Goal: Task Accomplishment & Management: Use online tool/utility

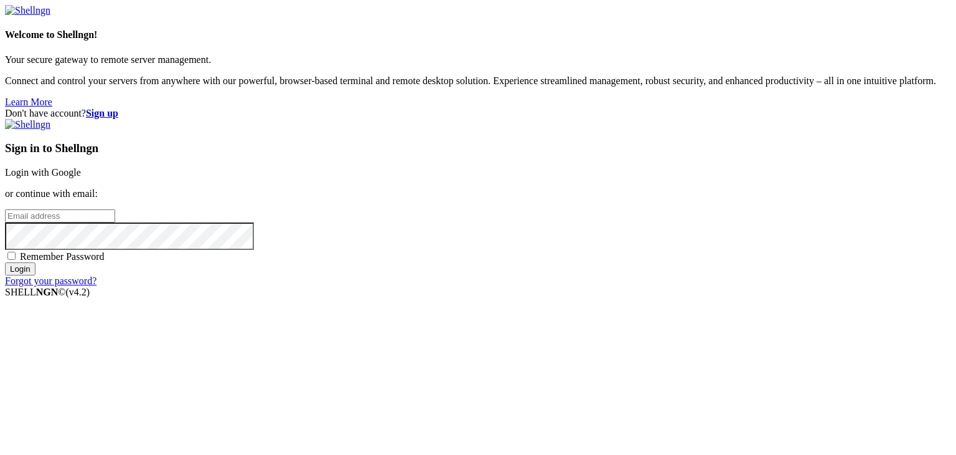
drag, startPoint x: 645, startPoint y: 401, endPoint x: 753, endPoint y: 362, distance: 115.2
click at [753, 286] on div "Don't have account? Sign up Sign in to Shellngn Login with Google or continue w…" at bounding box center [478, 197] width 946 height 179
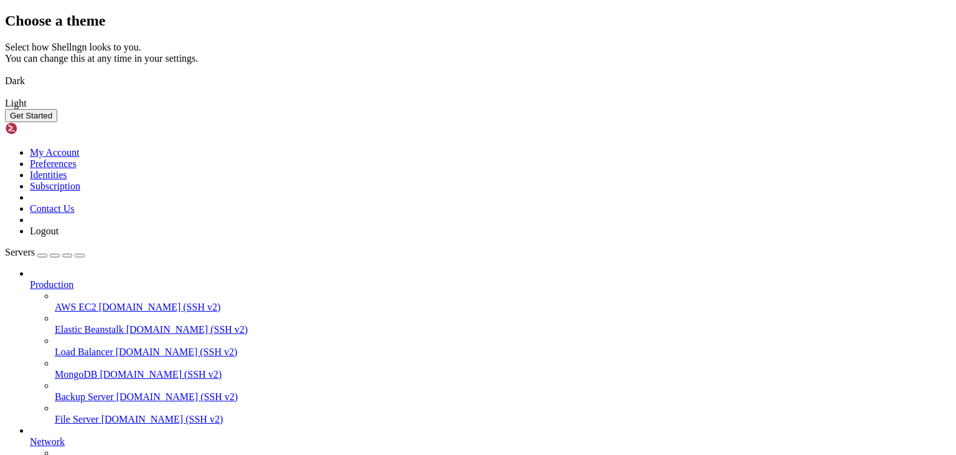
click at [5, 73] on img at bounding box center [5, 73] width 0 height 0
click at [57, 122] on button "Get Started" at bounding box center [31, 115] width 52 height 13
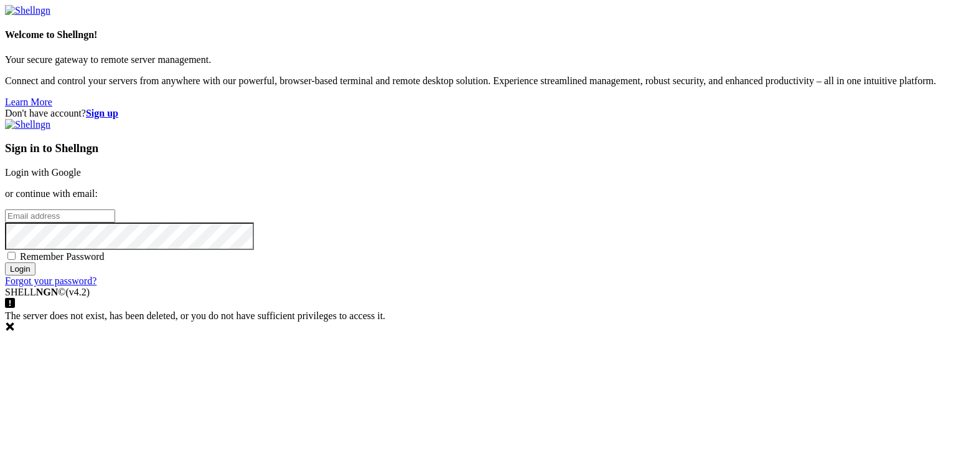
click at [81, 167] on link "Login with Google" at bounding box center [43, 172] width 76 height 11
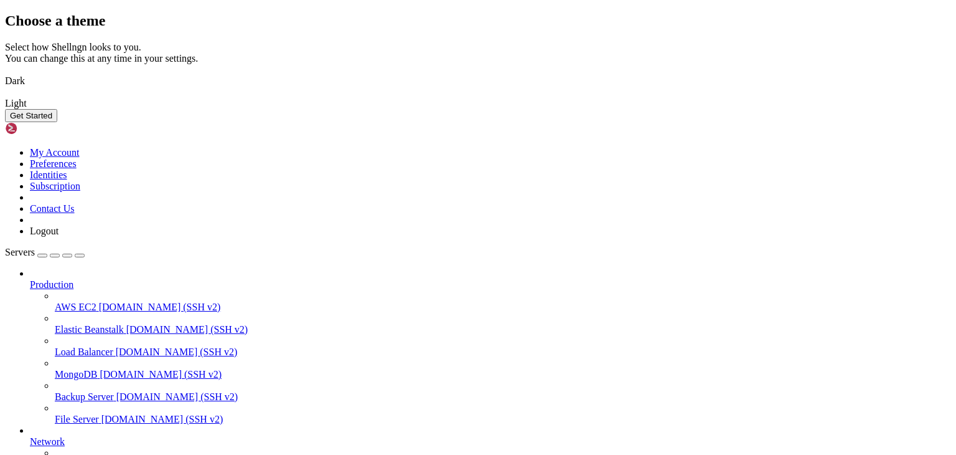
click at [5, 73] on img at bounding box center [5, 73] width 0 height 0
click at [57, 122] on button "Get Started" at bounding box center [31, 115] width 52 height 13
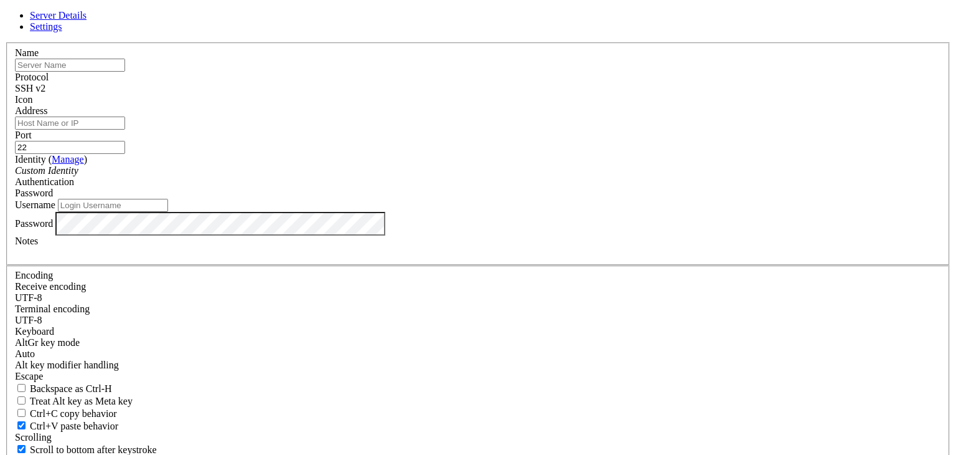
click at [125, 72] on input "text" at bounding box center [70, 65] width 110 height 13
click at [125, 130] on input "Address" at bounding box center [70, 122] width 110 height 13
paste input "[TECHNICAL_ID]"
type input "[TECHNICAL_ID]"
click at [125, 154] on input "22" at bounding box center [70, 147] width 110 height 13
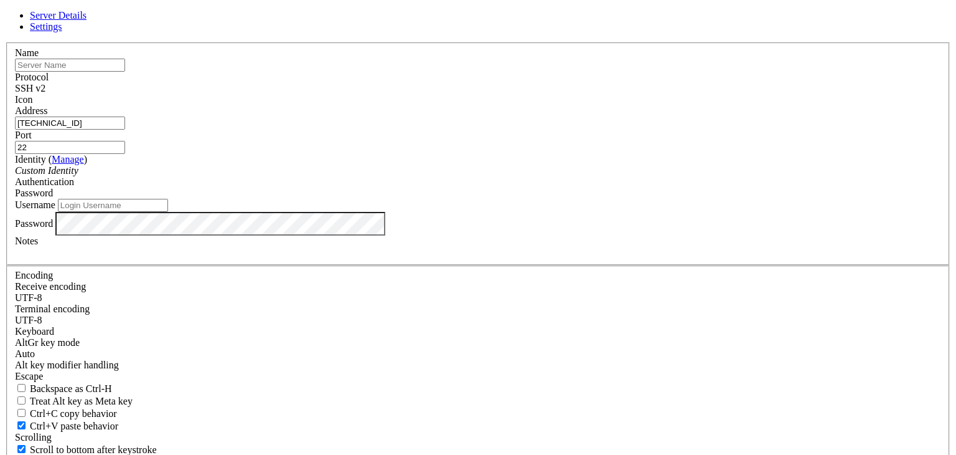
click at [125, 154] on input "22" at bounding box center [70, 147] width 110 height 13
click at [168, 212] on input "Username" at bounding box center [113, 205] width 110 height 13
paste input "root"
type input "root"
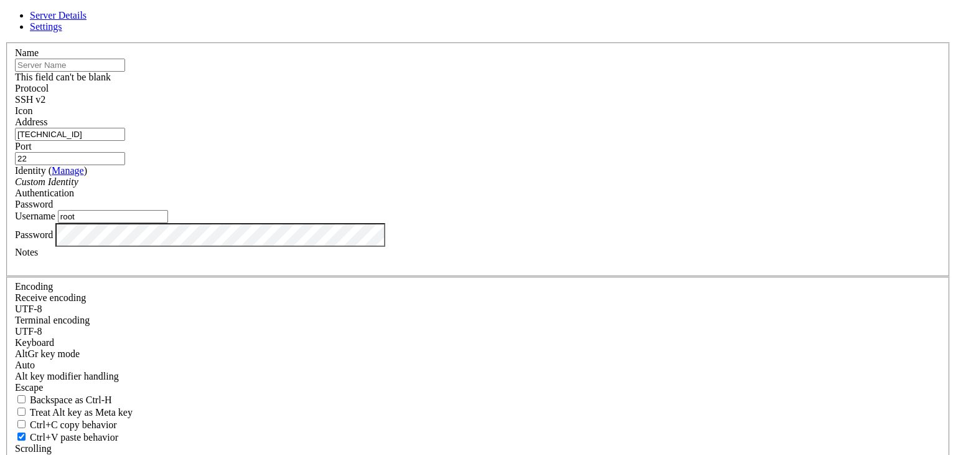
click at [125, 72] on input "text" at bounding box center [70, 65] width 110 height 13
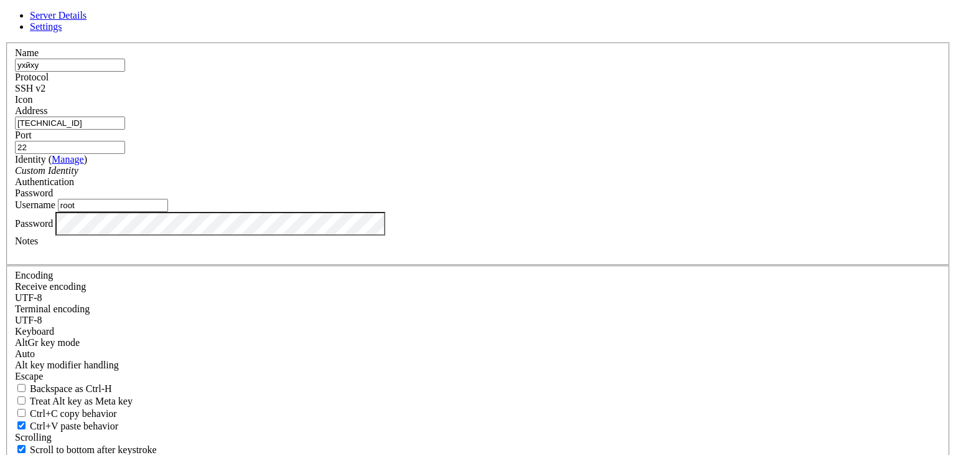
type input "ухйху"
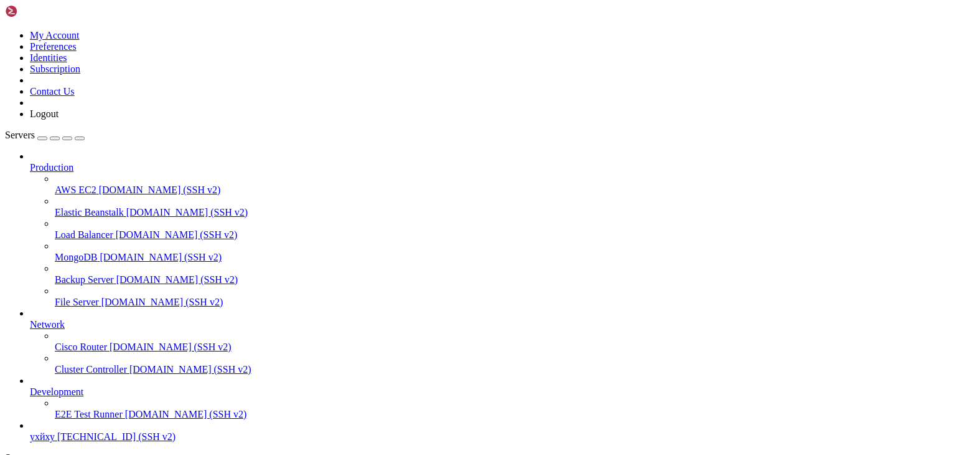
scroll to position [47, 0]
click at [55, 431] on span "ухйху" at bounding box center [42, 436] width 25 height 11
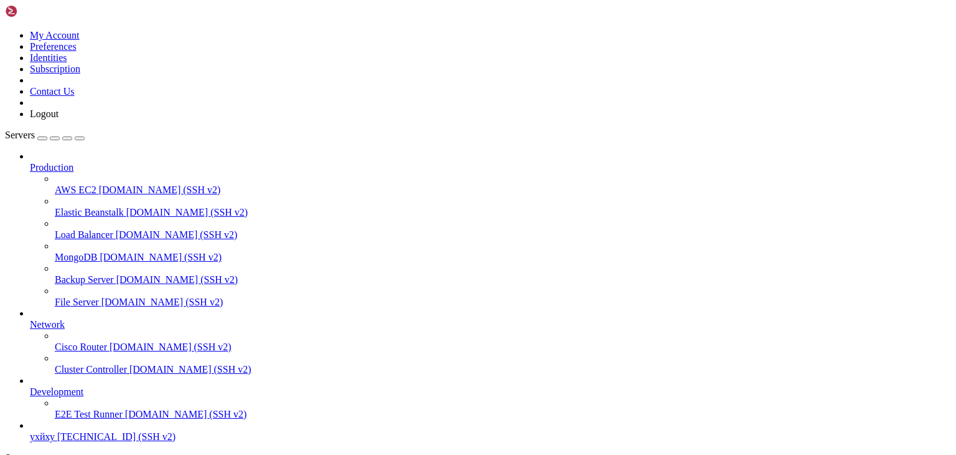
type input "/root"
drag, startPoint x: 279, startPoint y: 286, endPoint x: 249, endPoint y: 264, distance: 37.0
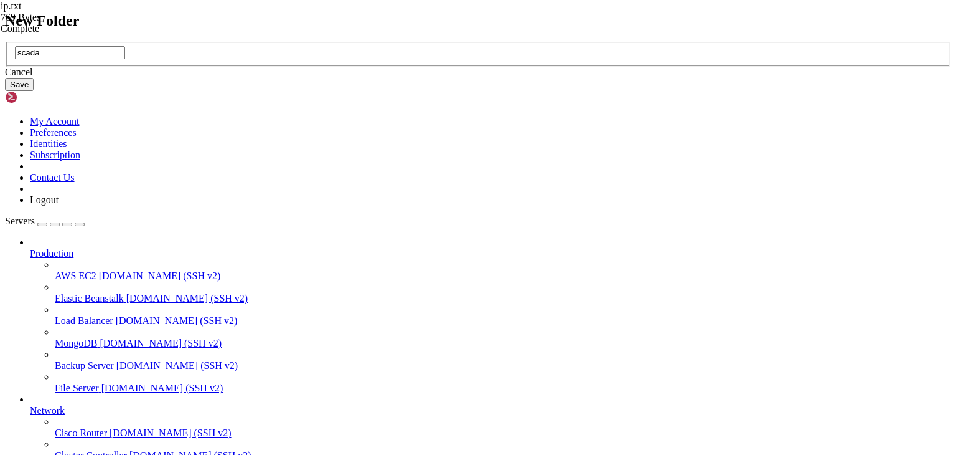
type input "scada"
click at [34, 91] on button "Save" at bounding box center [19, 84] width 29 height 13
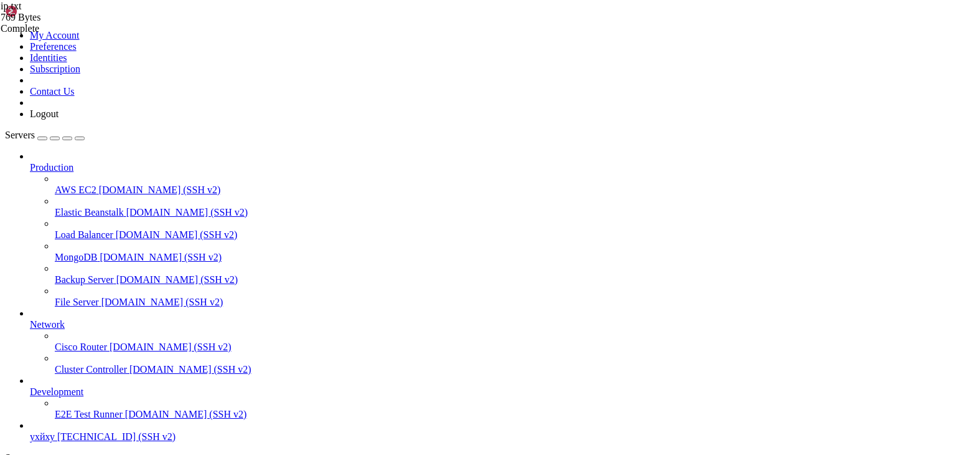
drag, startPoint x: 204, startPoint y: 275, endPoint x: 214, endPoint y: 272, distance: 10.4
drag, startPoint x: 194, startPoint y: 268, endPoint x: 288, endPoint y: 294, distance: 97.0
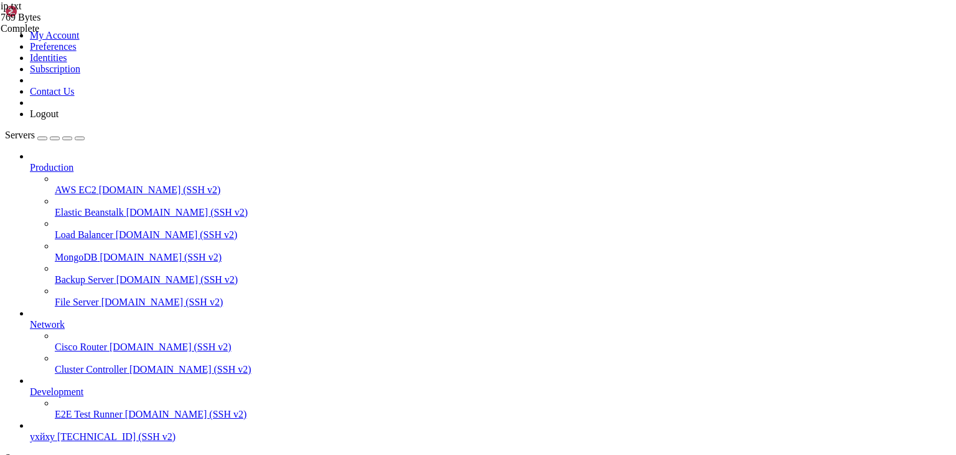
type input "/root/scada"
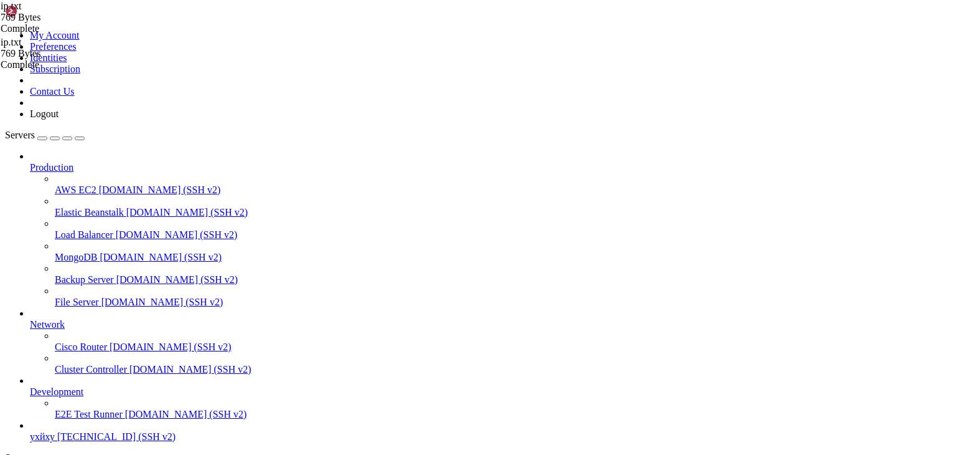
drag, startPoint x: 371, startPoint y: 192, endPoint x: 388, endPoint y: 205, distance: 21.3
drag, startPoint x: 350, startPoint y: 41, endPoint x: 125, endPoint y: 43, distance: 225.4
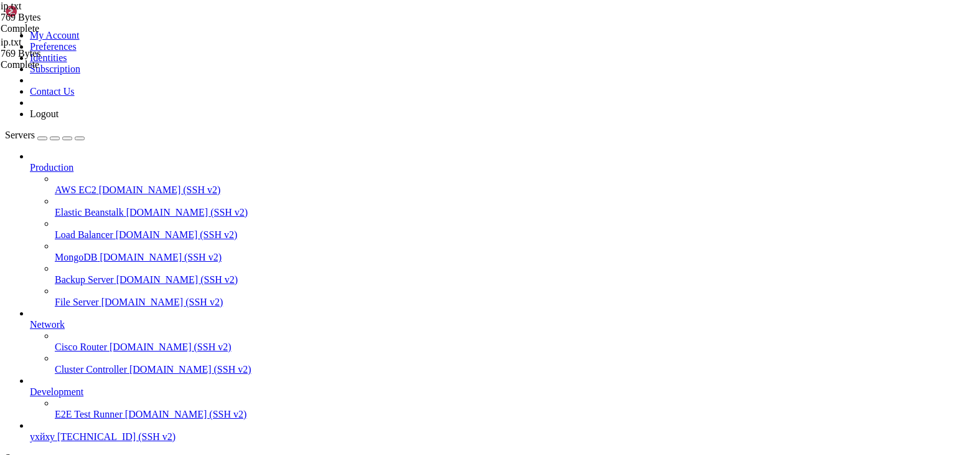
drag, startPoint x: 266, startPoint y: 44, endPoint x: 70, endPoint y: 18, distance: 197.8
drag, startPoint x: 148, startPoint y: 831, endPoint x: 540, endPoint y: 834, distance: 391.6
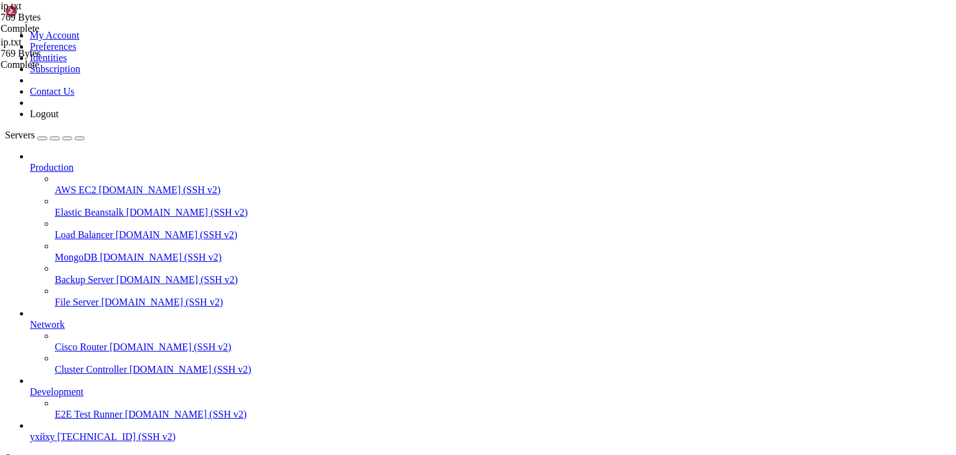
scroll to position [6, 1]
drag, startPoint x: 120, startPoint y: 877, endPoint x: 13, endPoint y: 862, distance: 107.4
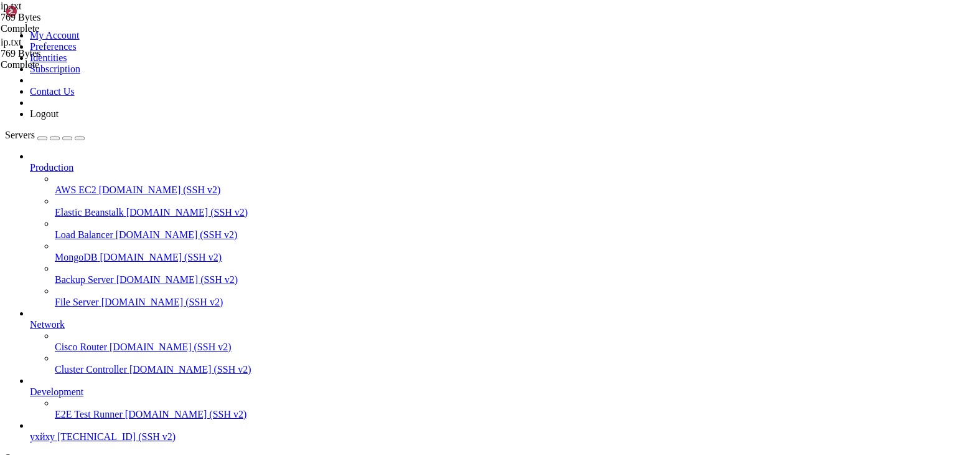
drag, startPoint x: 124, startPoint y: 875, endPoint x: 10, endPoint y: 854, distance: 115.9
copy div "root@goofy-colden:~# masscan -iL /root/ip.txt -p 5900 --rate 10000 -oL /root/sc…"
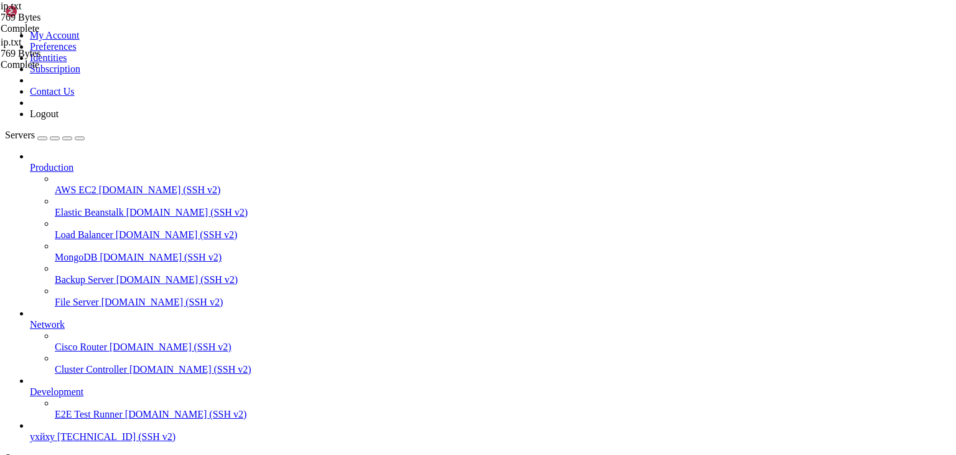
scroll to position [191, 0]
drag, startPoint x: 229, startPoint y: 45, endPoint x: 157, endPoint y: 28, distance: 74.2
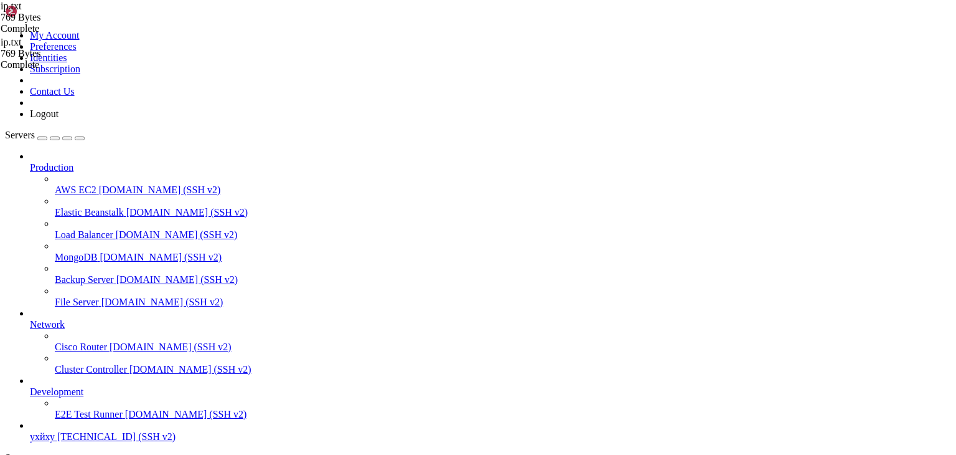
drag, startPoint x: 134, startPoint y: 1085, endPoint x: 10, endPoint y: 1032, distance: 134.7
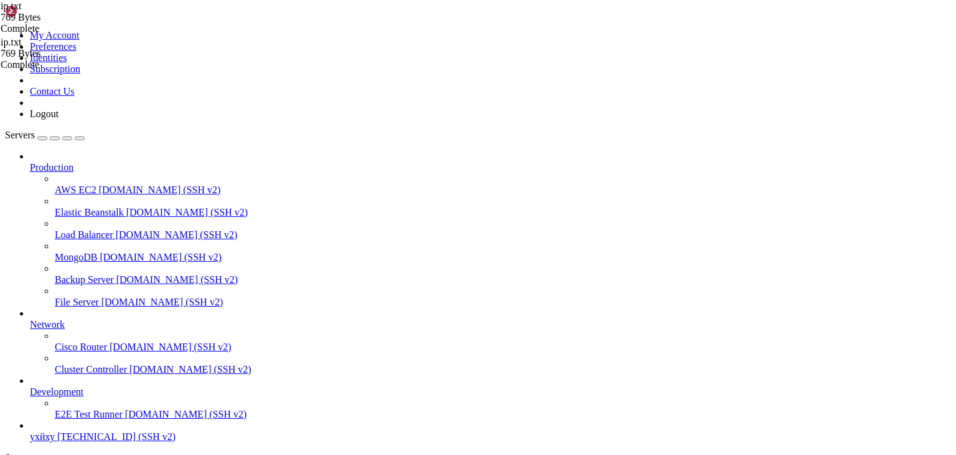
copy div "root@goofy-colden:~# sudo masscan -iL /root/ip.txt -p 5900 --rate 10000 -oL /ro…"
drag, startPoint x: 134, startPoint y: 1081, endPoint x: 12, endPoint y: 1034, distance: 130.5
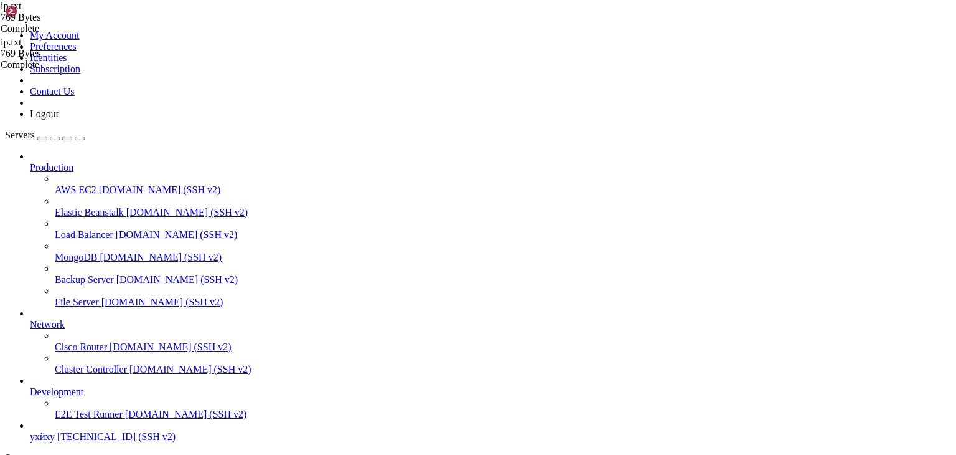
copy div "oot@goofy-colden:~# sudo masscan -iL /root/ip.txt -p 5900 --rate 10000 -oL /roo…"
drag, startPoint x: 129, startPoint y: 1084, endPoint x: 10, endPoint y: 1033, distance: 129.4
copy div "root@goofy-colden:~# masscan -iL /root/ip.txt -p 5900 --rate 10000 -oL /root/sc…"
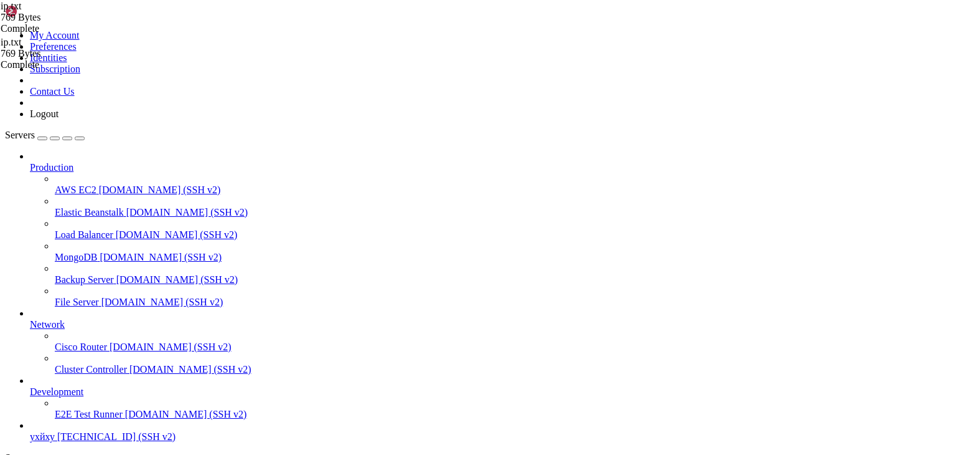
drag, startPoint x: 109, startPoint y: 1009, endPoint x: 97, endPoint y: 999, distance: 15.5
drag, startPoint x: 97, startPoint y: 999, endPoint x: 471, endPoint y: 1081, distance: 382.5
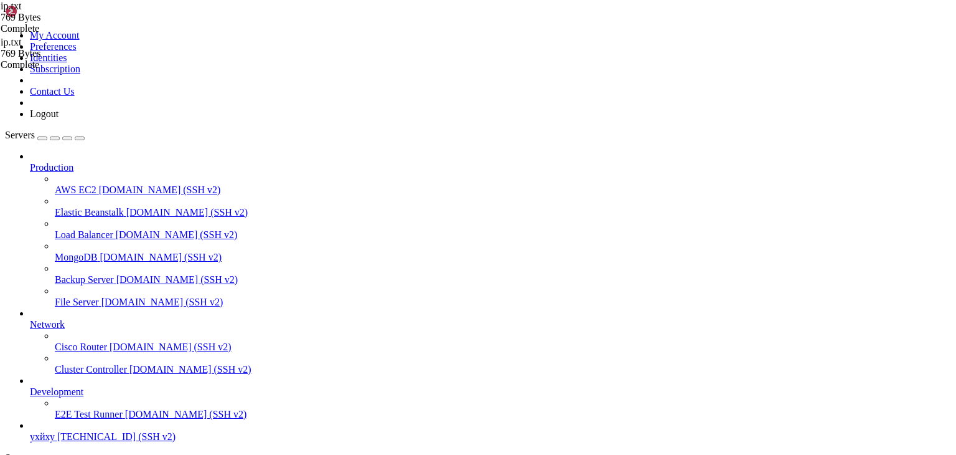
scroll to position [3260, 0]
drag, startPoint x: 204, startPoint y: 1057, endPoint x: 473, endPoint y: 1083, distance: 270.3
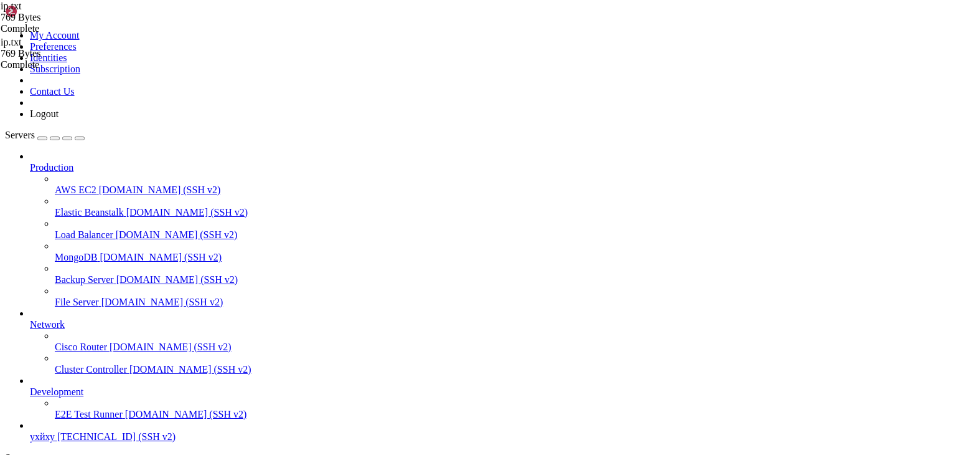
scroll to position [3323, 0]
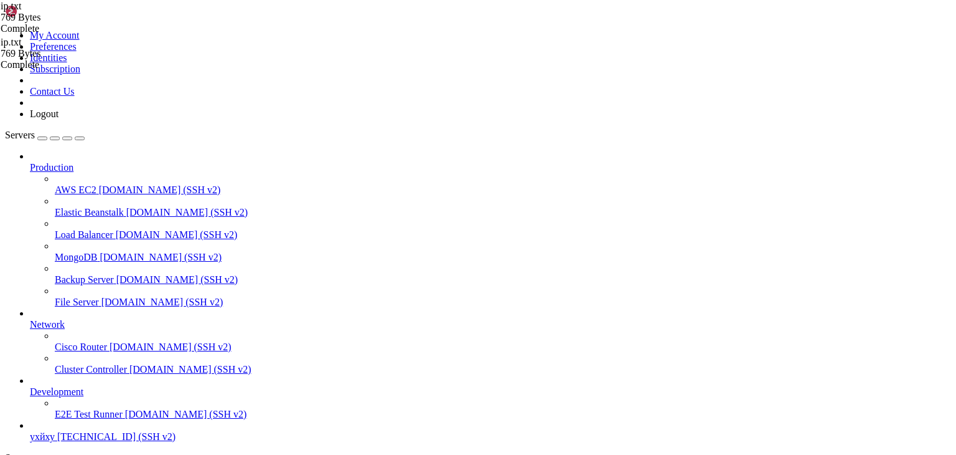
type input "/root"
